Goal: Use online tool/utility: Utilize a website feature to perform a specific function

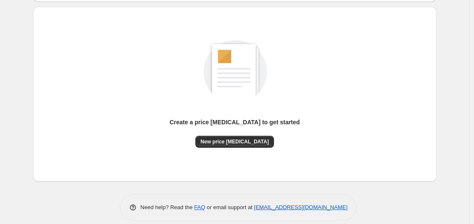
scroll to position [94, 0]
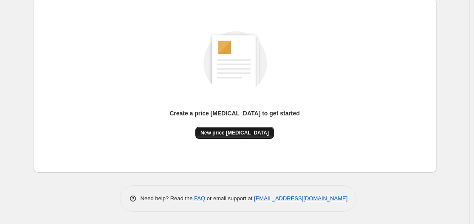
click at [240, 135] on span "New price [MEDICAL_DATA]" at bounding box center [235, 133] width 68 height 7
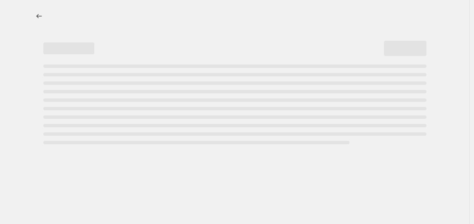
select select "percentage"
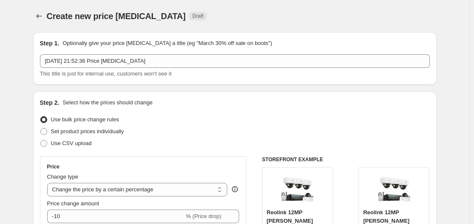
scroll to position [127, 0]
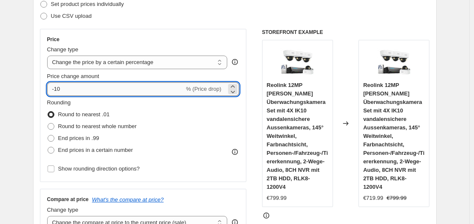
drag, startPoint x: 57, startPoint y: 88, endPoint x: 89, endPoint y: 91, distance: 32.4
click at [89, 91] on input "-10" at bounding box center [115, 89] width 137 height 14
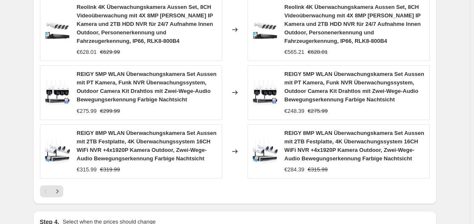
scroll to position [741, 0]
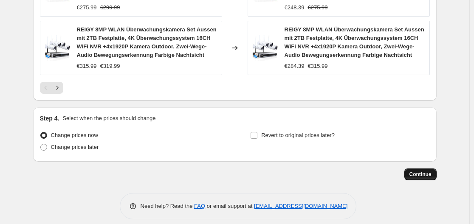
type input "-30"
click at [416, 169] on button "Continue" at bounding box center [421, 175] width 32 height 12
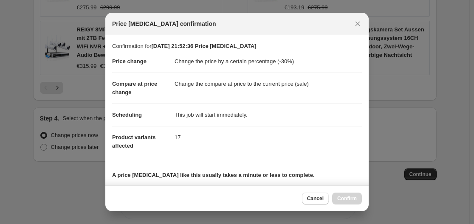
scroll to position [133, 0]
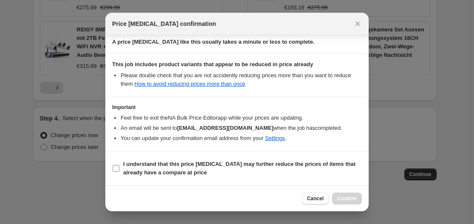
drag, startPoint x: 113, startPoint y: 167, endPoint x: 195, endPoint y: 169, distance: 82.9
click at [113, 168] on input "I understand that this price [MEDICAL_DATA] may further reduce the prices of it…" at bounding box center [116, 168] width 7 height 7
checkbox input "true"
click at [343, 196] on span "Confirm" at bounding box center [347, 198] width 20 height 7
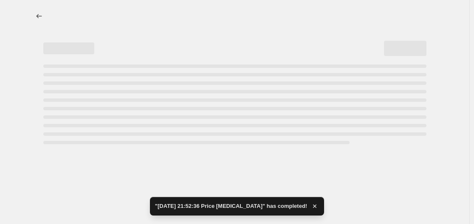
select select "percentage"
